Goal: Task Accomplishment & Management: Complete application form

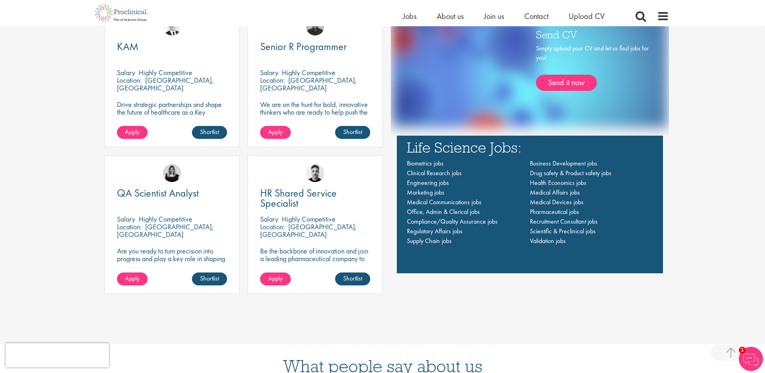
scroll to position [565, 0]
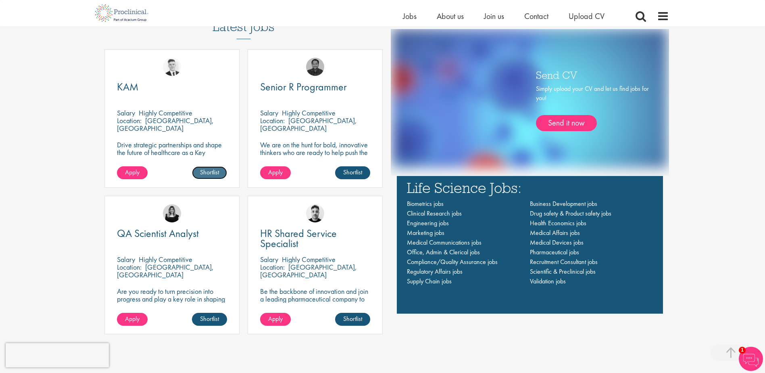
click at [218, 173] on link "Shortlist" at bounding box center [209, 172] width 35 height 13
click at [202, 172] on link "Shortlisted" at bounding box center [207, 172] width 42 height 13
click at [140, 173] on span "Apply" at bounding box center [132, 172] width 15 height 8
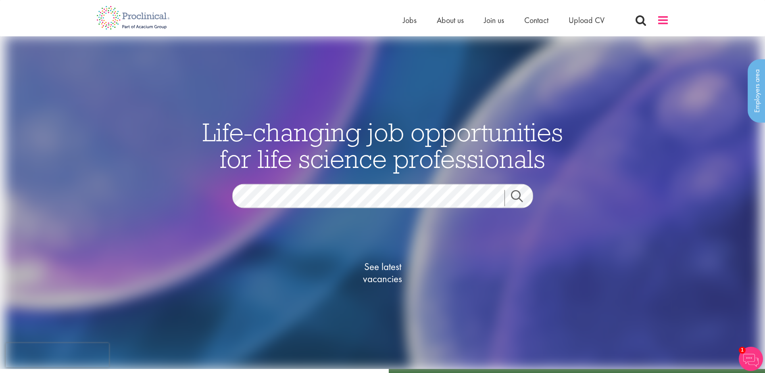
click at [663, 21] on span at bounding box center [663, 20] width 12 height 12
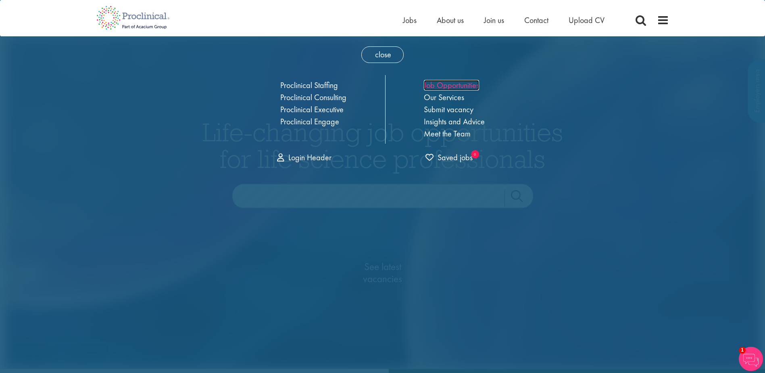
click at [444, 82] on link "Job Opportunities" at bounding box center [451, 85] width 55 height 10
